Goal: Complete application form

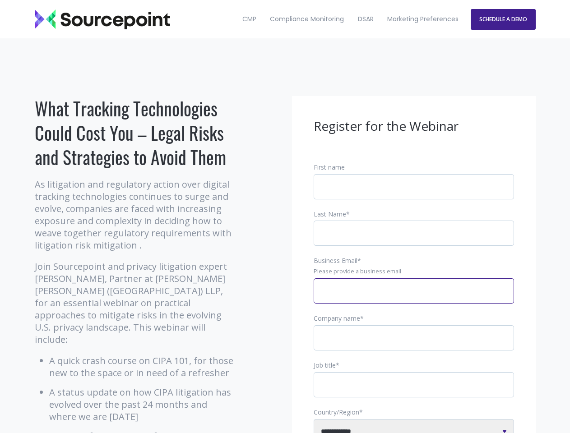
click at [414, 298] on input "Business Email *" at bounding box center [413, 290] width 200 height 25
